Goal: Information Seeking & Learning: Learn about a topic

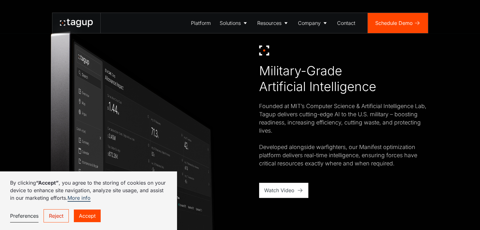
scroll to position [347, 0]
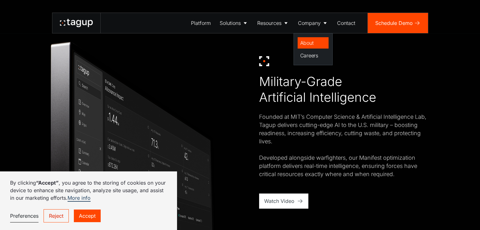
click at [312, 42] on div "About" at bounding box center [313, 43] width 26 height 8
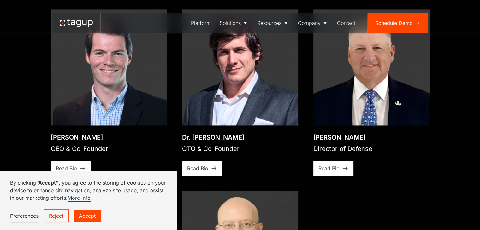
scroll to position [946, 0]
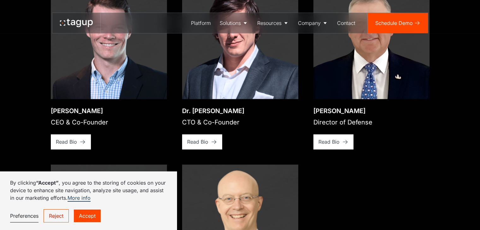
click at [91, 219] on link "Accept" at bounding box center [87, 216] width 27 height 13
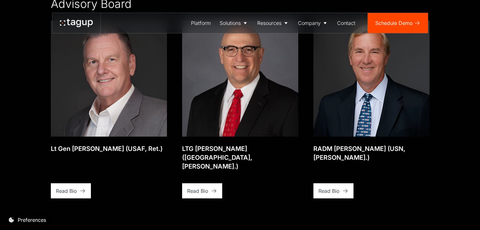
scroll to position [1293, 0]
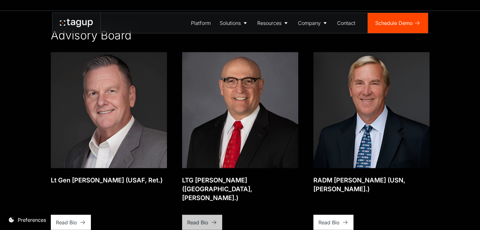
click at [211, 219] on icon at bounding box center [214, 222] width 6 height 6
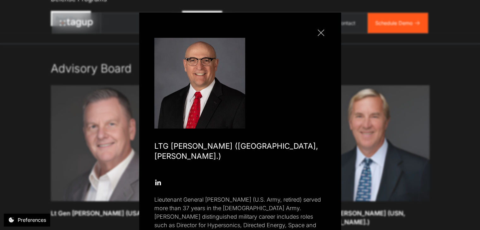
scroll to position [1230, 0]
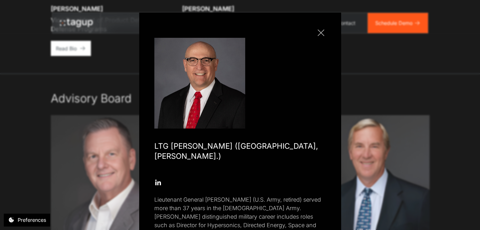
drag, startPoint x: 317, startPoint y: 33, endPoint x: 301, endPoint y: 43, distance: 18.7
click at [317, 33] on div at bounding box center [320, 32] width 7 height 7
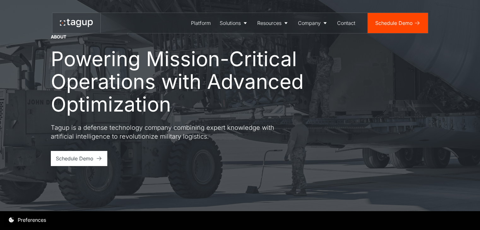
scroll to position [0, 0]
